Goal: Information Seeking & Learning: Learn about a topic

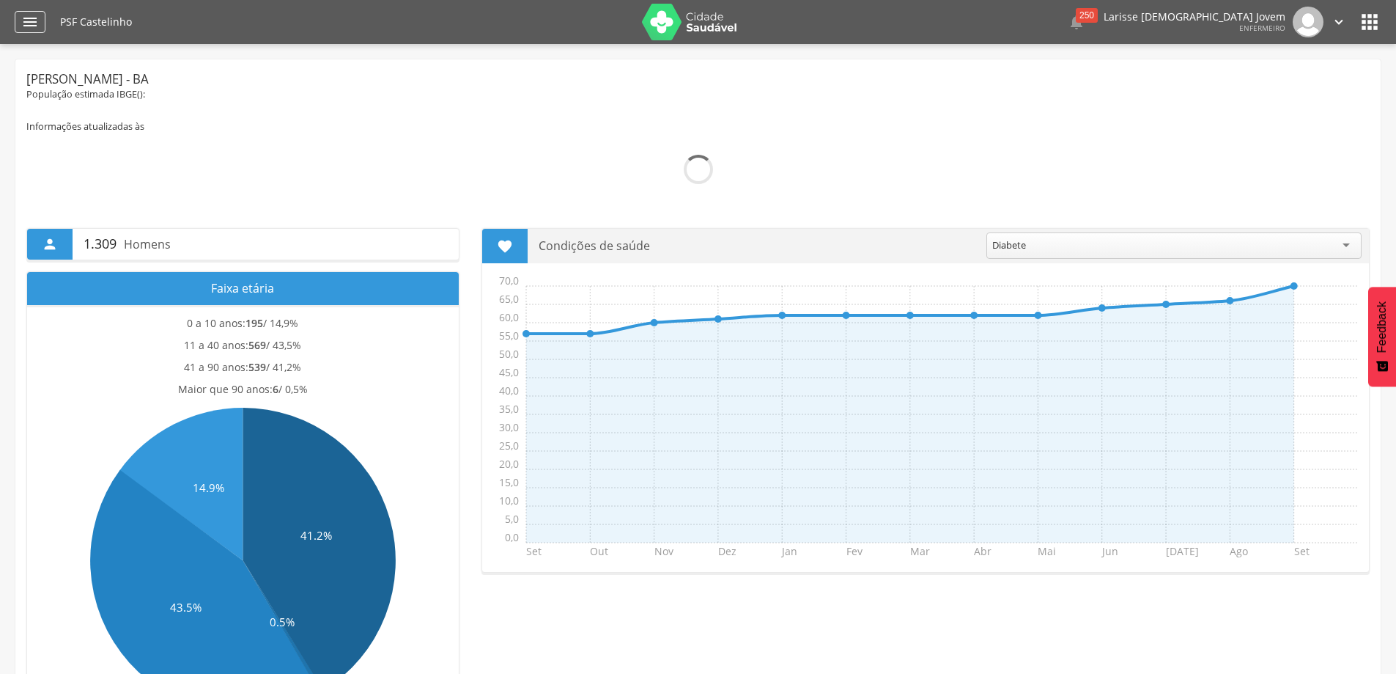
click at [29, 22] on icon "" at bounding box center [30, 22] width 18 height 18
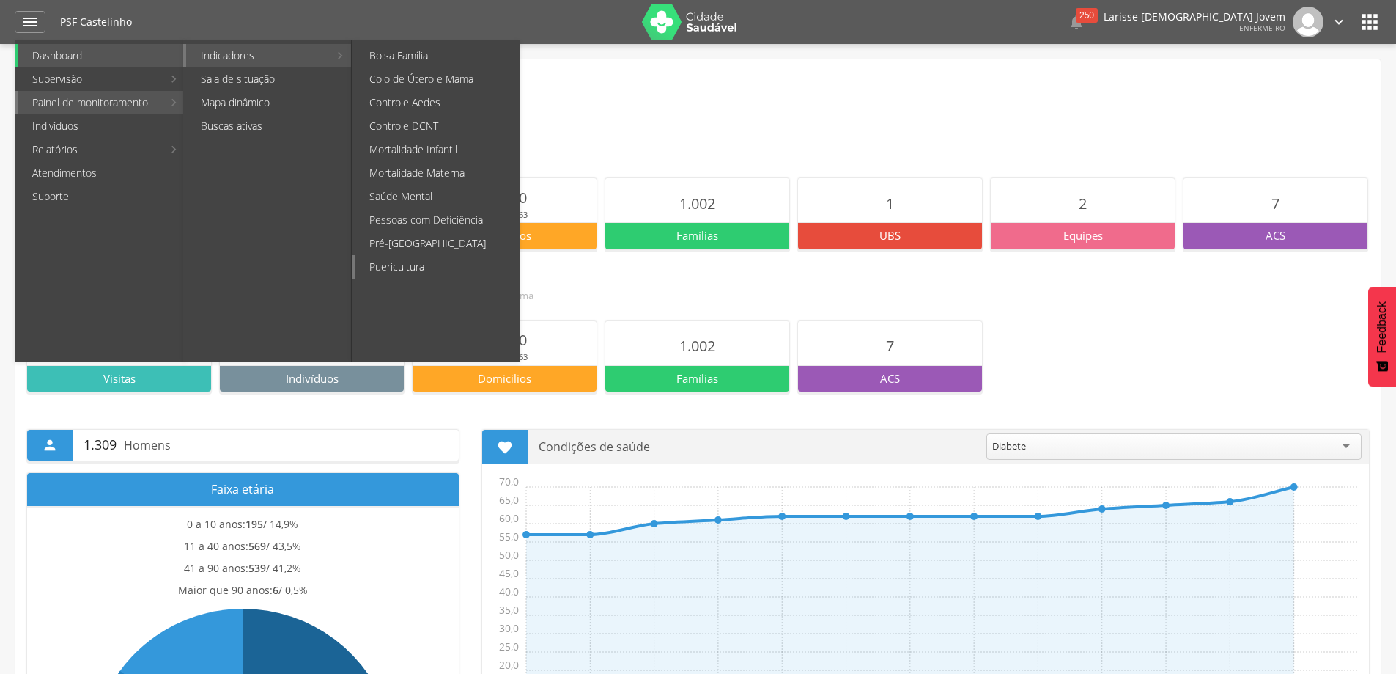
click at [437, 267] on link "Puericultura" at bounding box center [437, 266] width 165 height 23
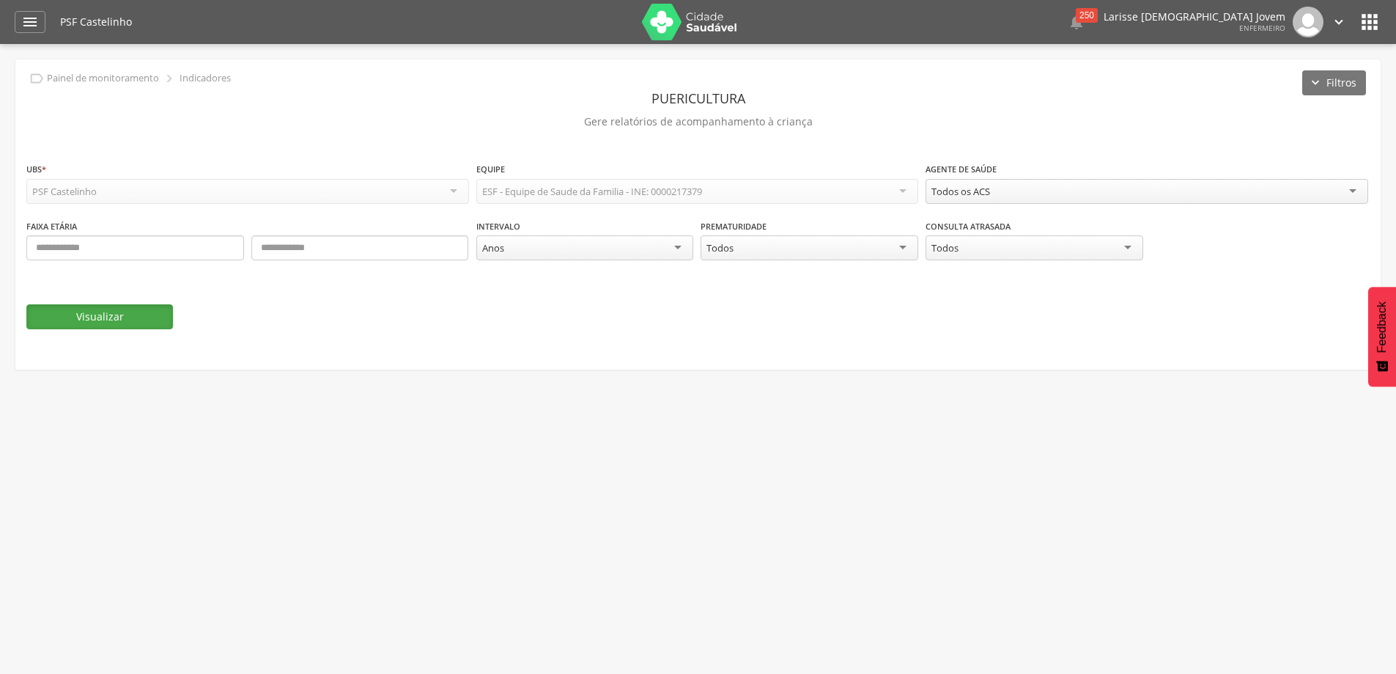
click at [123, 312] on button "Visualizar" at bounding box center [99, 316] width 147 height 25
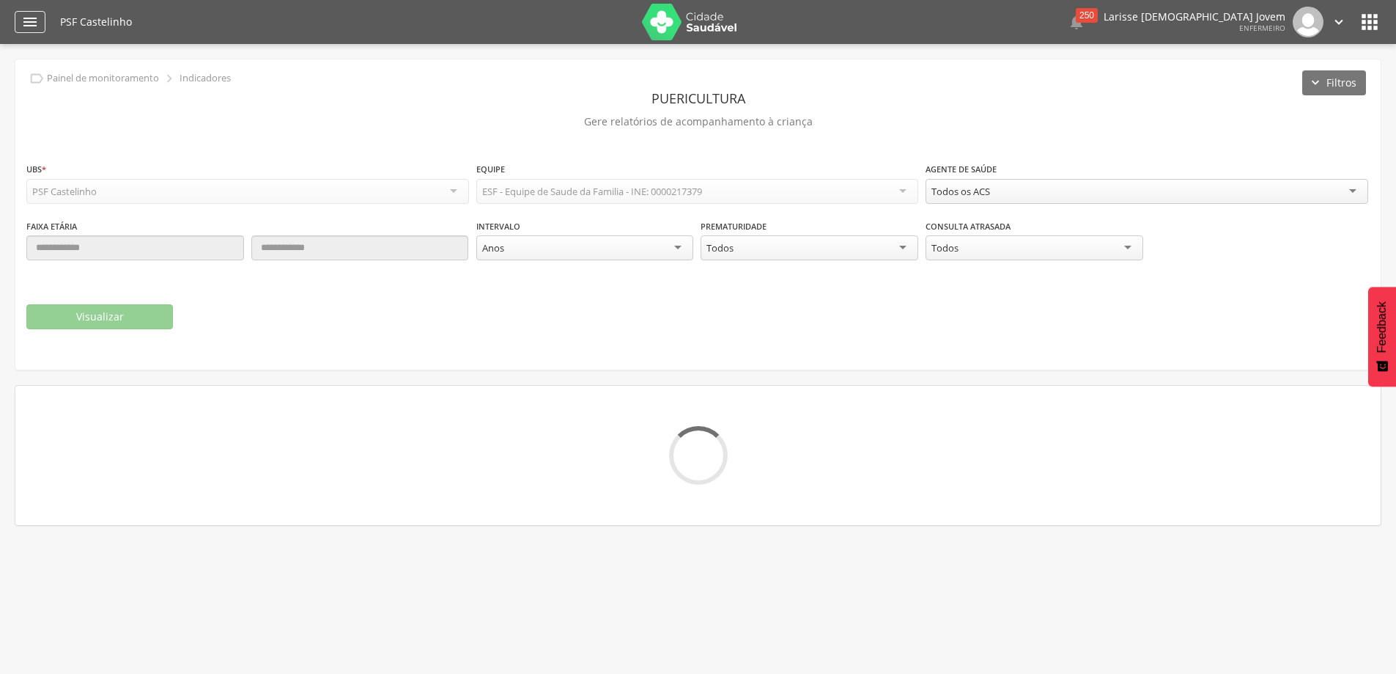
click at [32, 24] on icon "" at bounding box center [30, 22] width 18 height 18
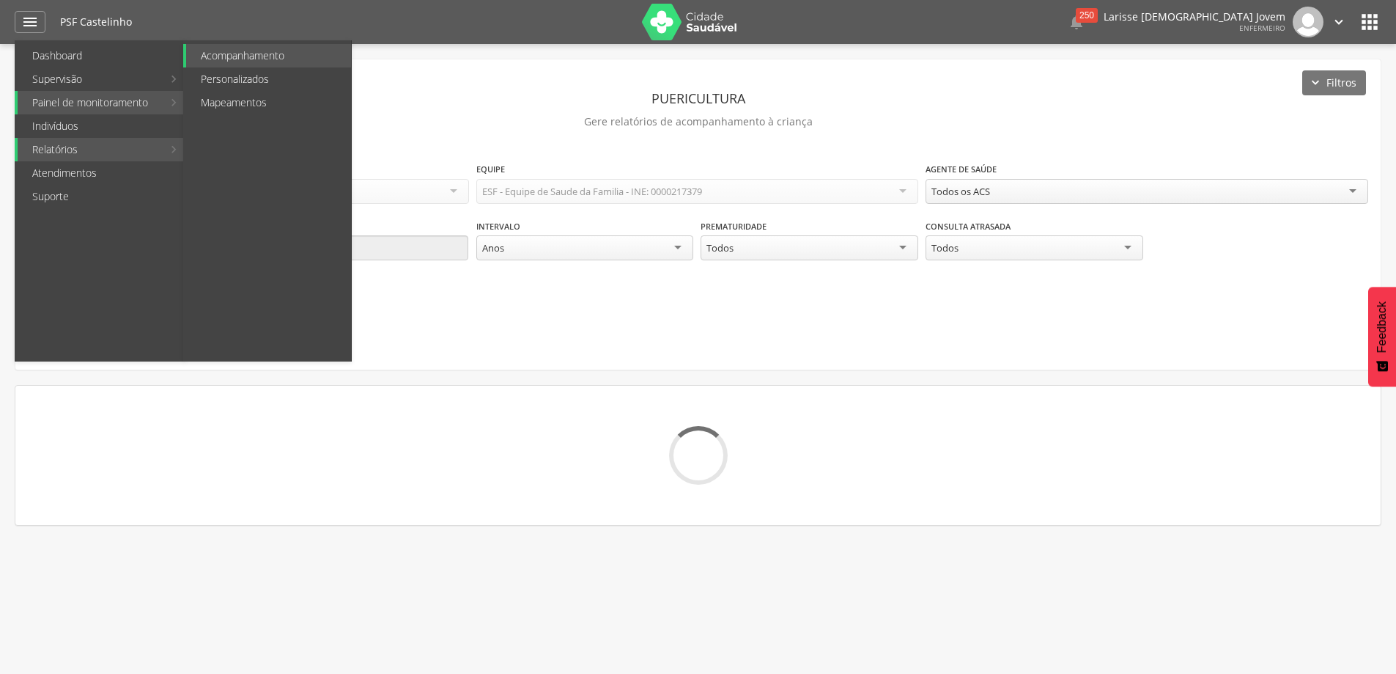
click at [101, 155] on link "Relatórios" at bounding box center [90, 149] width 145 height 23
click at [170, 102] on li "Painel de monitoramento Indicadores Bolsa Família Colo de Útero e Mama Controle…" at bounding box center [100, 102] width 170 height 23
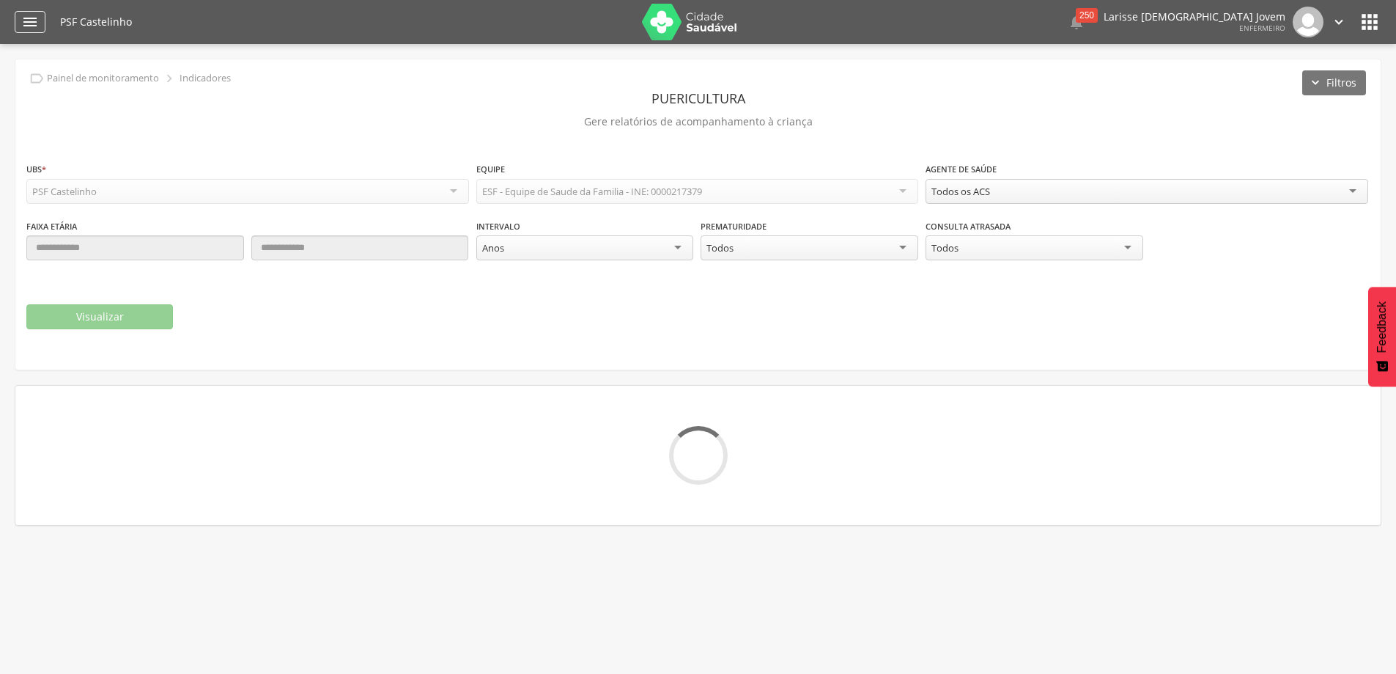
click at [34, 17] on icon "" at bounding box center [30, 22] width 18 height 18
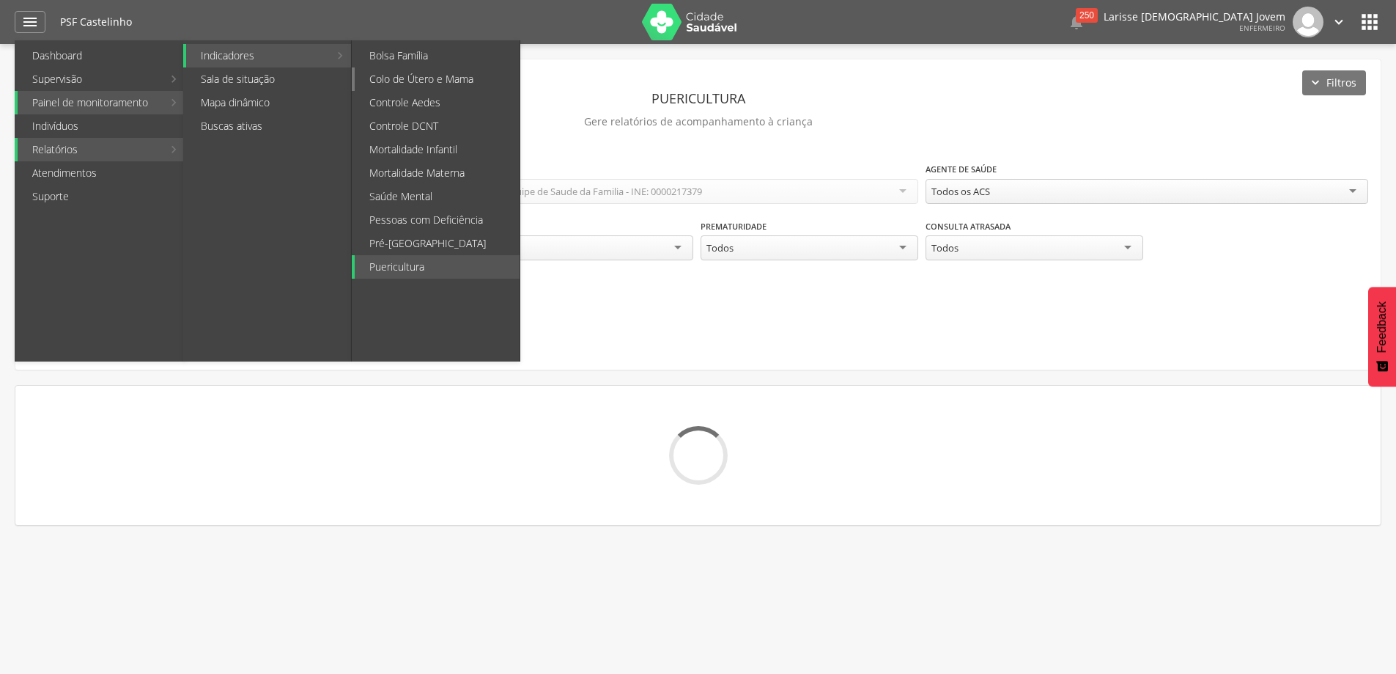
click at [433, 80] on link "Colo de Útero e Mama" at bounding box center [437, 78] width 165 height 23
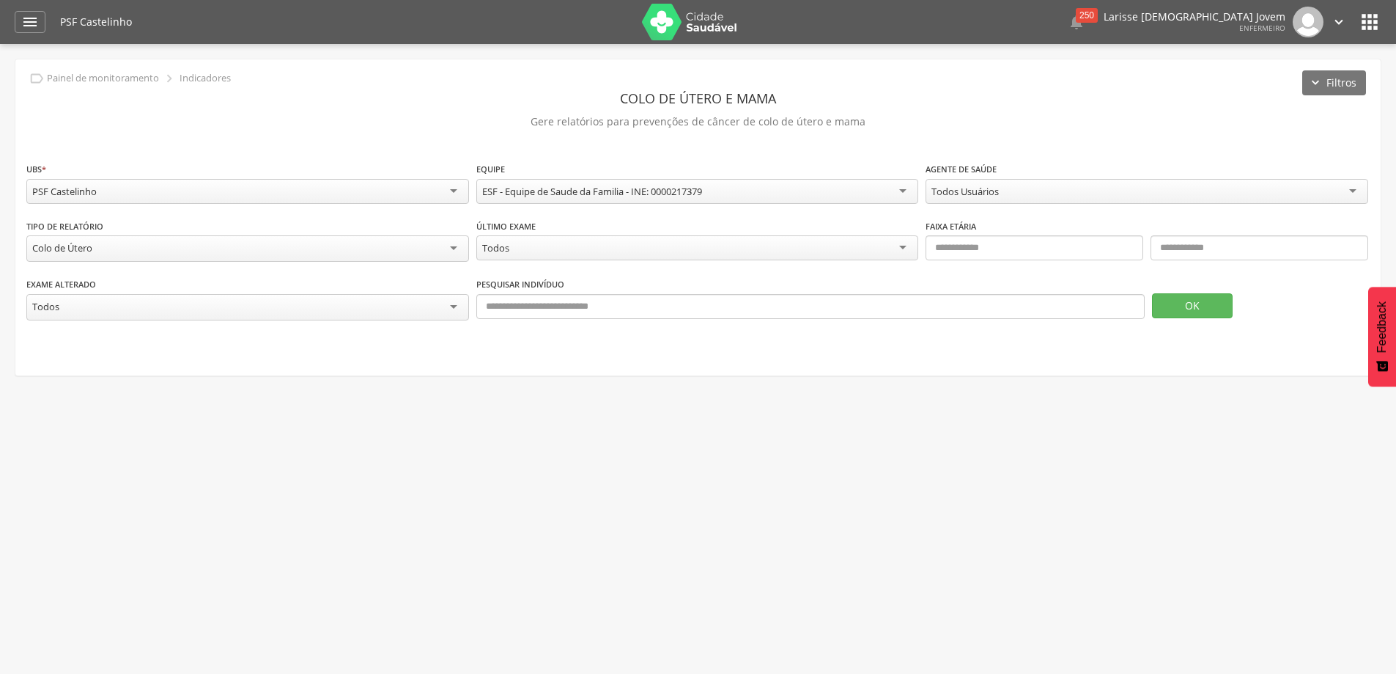
click at [1027, 194] on div "Todos Usuários" at bounding box center [1147, 191] width 443 height 25
click at [1164, 304] on button "OK" at bounding box center [1192, 305] width 81 height 25
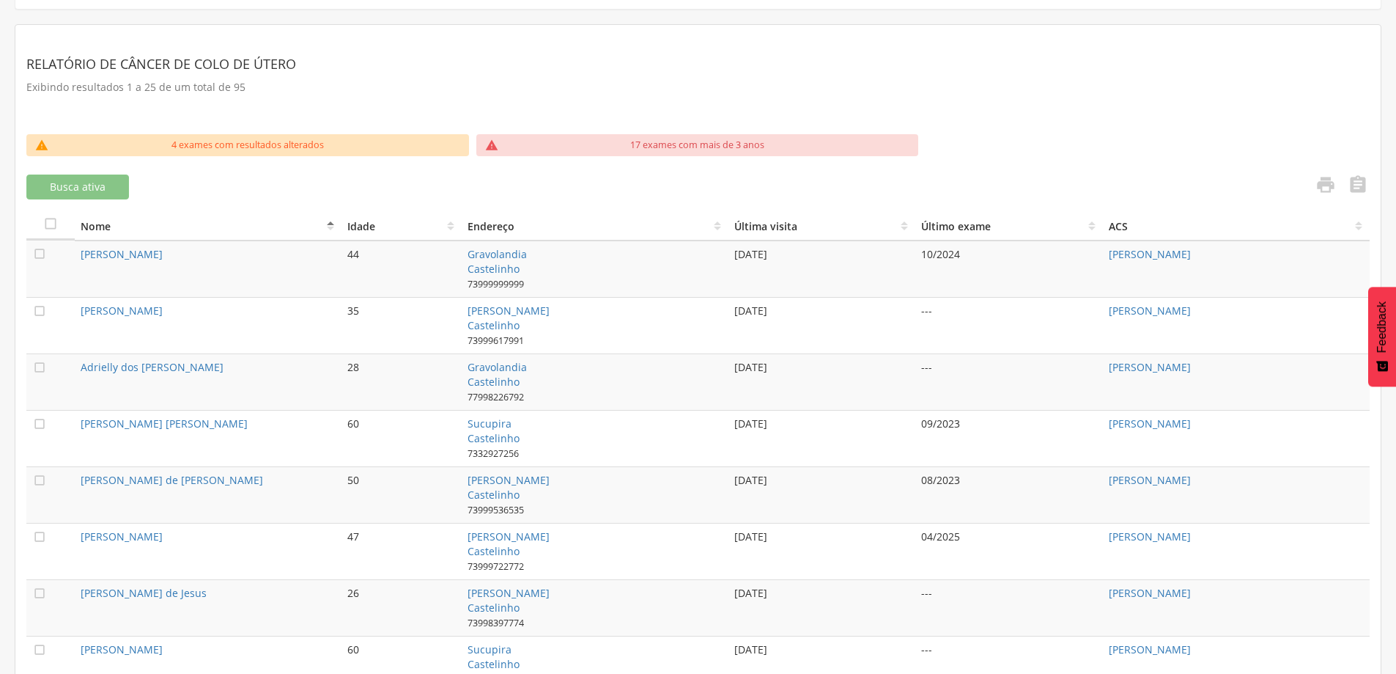
scroll to position [513, 0]
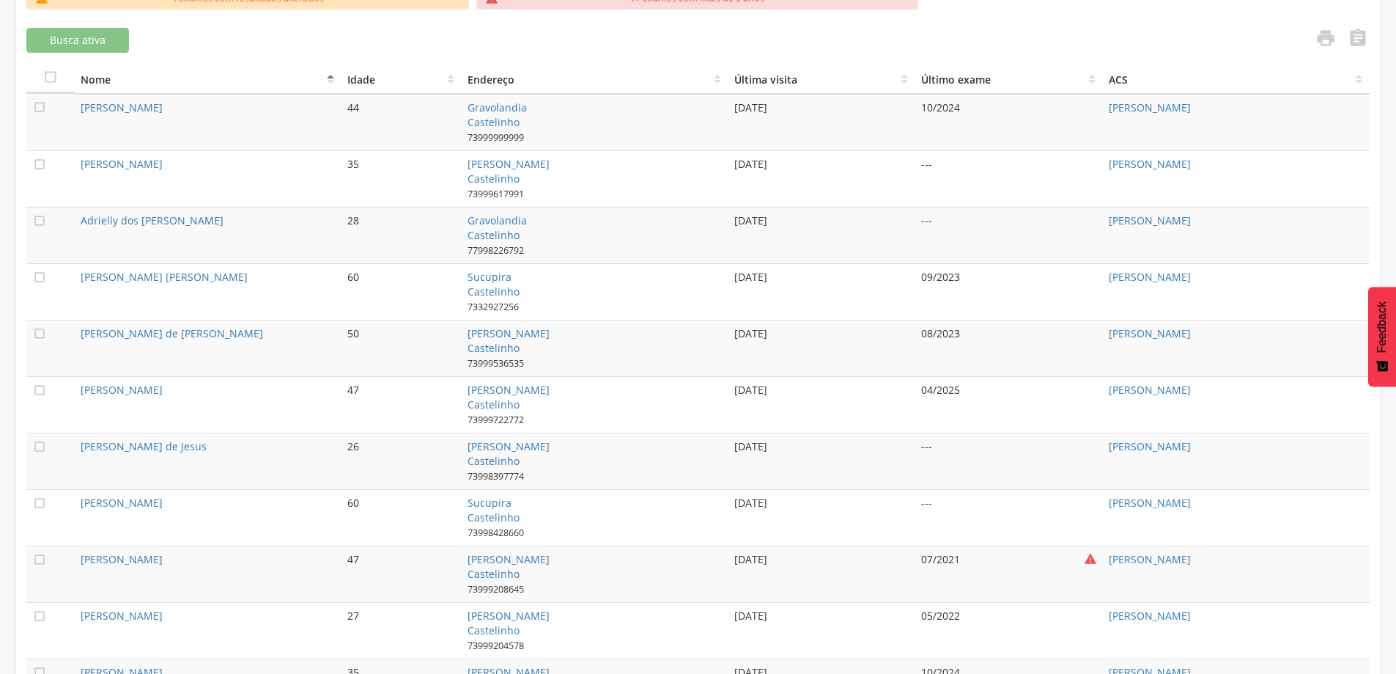
drag, startPoint x: 971, startPoint y: 106, endPoint x: 909, endPoint y: 103, distance: 62.4
click at [909, 103] on tr " [PERSON_NAME] Jardim 44 Gravolandia Castelinho 73999999999 [DATE] 10/2024 [PE…" at bounding box center [698, 122] width 1344 height 57
